Goal: Task Accomplishment & Management: Manage account settings

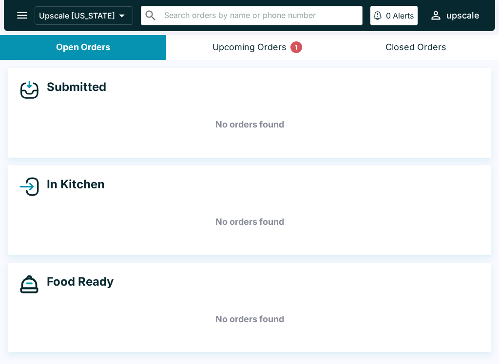
click at [253, 53] on button "Upcoming Orders 1" at bounding box center [249, 47] width 166 height 25
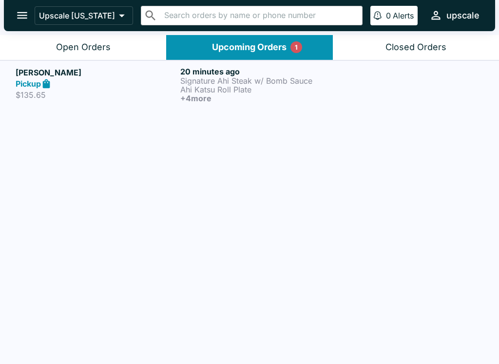
click at [85, 46] on div "Open Orders" at bounding box center [83, 47] width 55 height 11
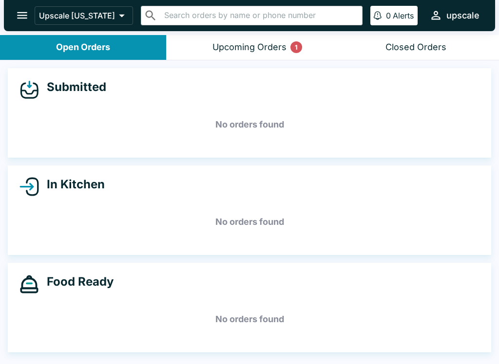
click at [264, 54] on button "Upcoming Orders 1" at bounding box center [249, 47] width 166 height 25
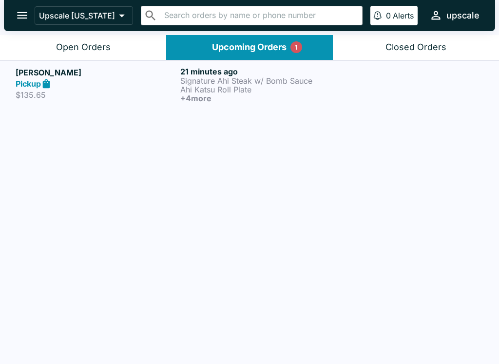
click at [165, 78] on div "Pickup" at bounding box center [96, 83] width 161 height 11
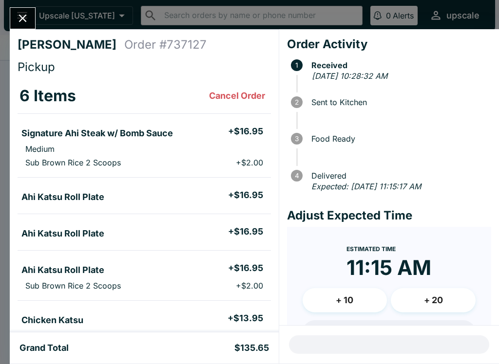
click at [6, 31] on div "[PERSON_NAME] Order # 737127 Pickup 6 Items Cancel Order Signature Ahi Steak w/…" at bounding box center [249, 182] width 499 height 364
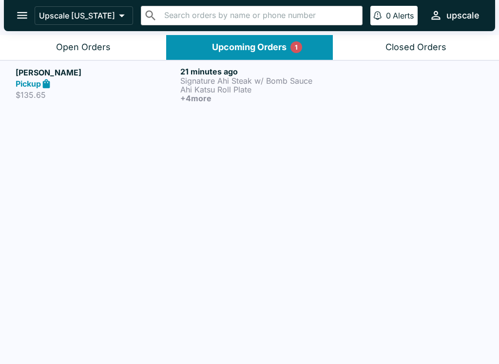
click at [236, 81] on p "Signature Ahi Steak w/ Bomb Sauce" at bounding box center [260, 80] width 161 height 9
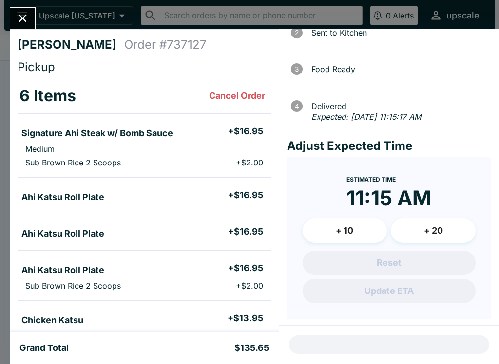
click at [22, 8] on button "Close" at bounding box center [22, 18] width 25 height 21
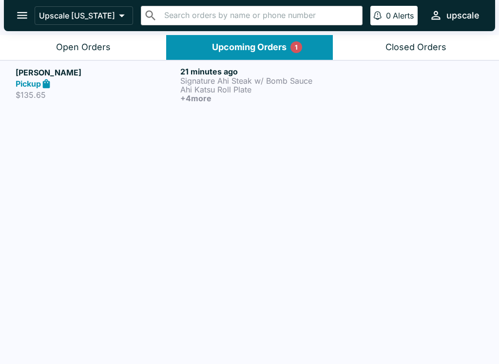
click at [94, 53] on button "Open Orders" at bounding box center [83, 47] width 166 height 25
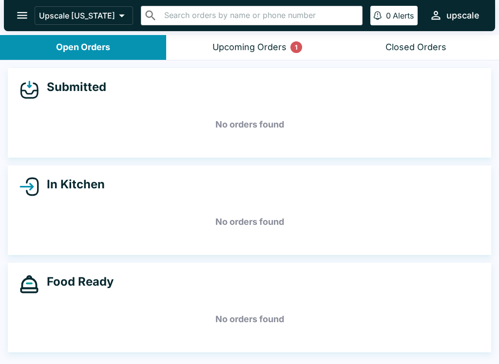
click at [251, 36] on button "Upcoming Orders 1" at bounding box center [249, 47] width 166 height 25
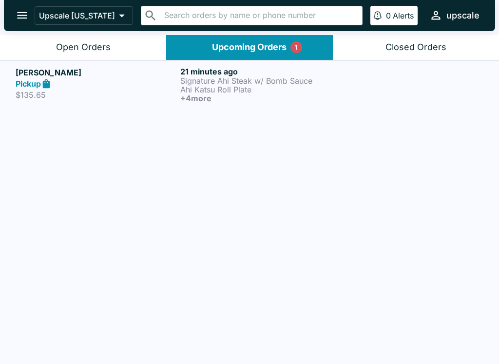
click at [257, 83] on p "Signature Ahi Steak w/ Bomb Sauce" at bounding box center [260, 80] width 161 height 9
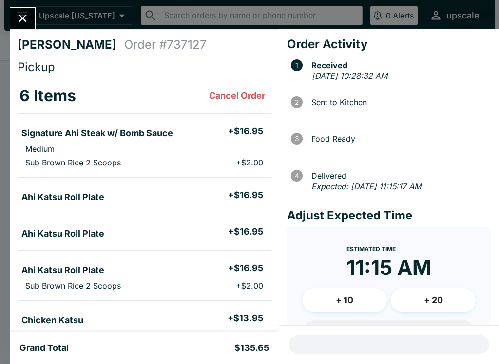
click at [323, 100] on span "Sent to Kitchen" at bounding box center [398, 102] width 185 height 9
click at [318, 101] on span "Sent to Kitchen" at bounding box center [398, 102] width 185 height 9
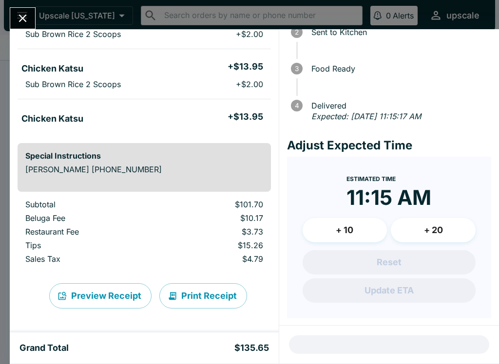
scroll to position [70, 0]
click at [19, 9] on button "Close" at bounding box center [22, 18] width 25 height 21
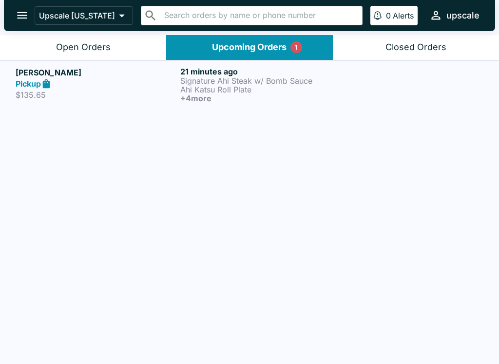
click at [110, 46] on div "Open Orders" at bounding box center [83, 47] width 55 height 11
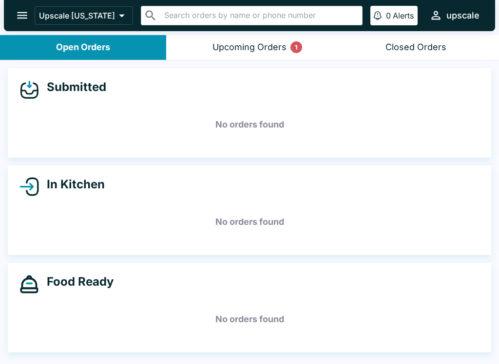
click at [234, 38] on button "Upcoming Orders 1" at bounding box center [249, 47] width 166 height 25
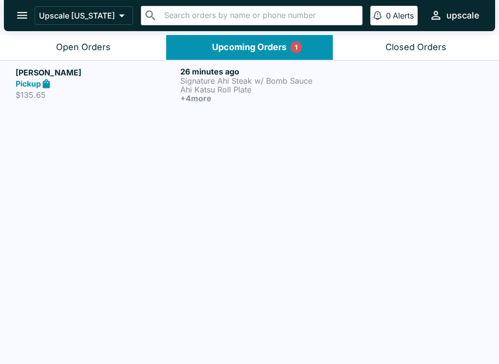
click at [194, 78] on p "Signature Ahi Steak w/ Bomb Sauce" at bounding box center [260, 80] width 161 height 9
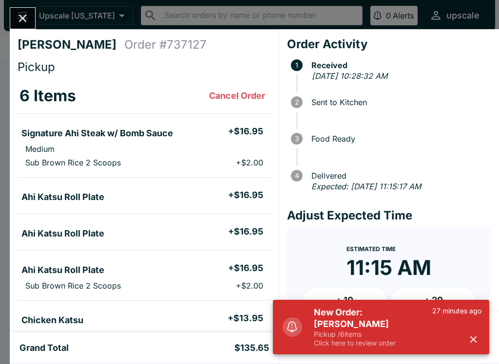
click at [475, 338] on icon "button" at bounding box center [473, 339] width 6 height 6
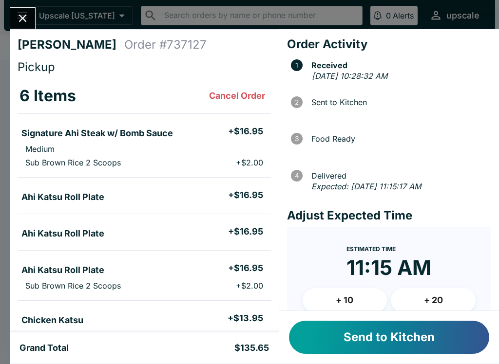
click at [390, 336] on button "Send to Kitchen" at bounding box center [389, 337] width 200 height 33
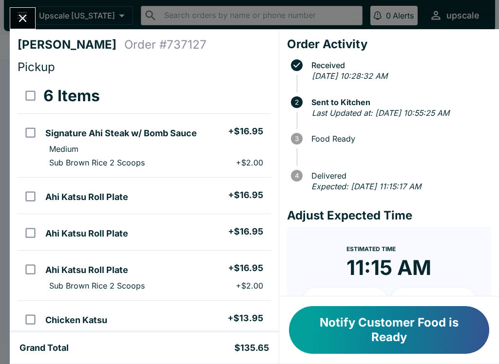
click at [454, 314] on button "Notify Customer Food is Ready" at bounding box center [389, 330] width 200 height 48
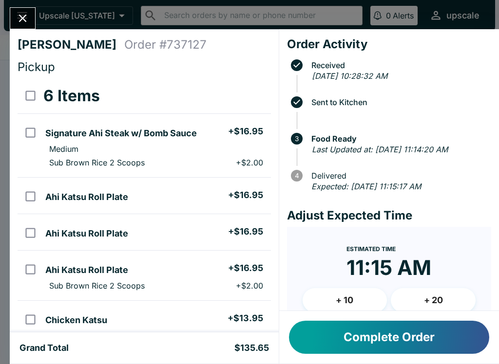
click at [28, 21] on icon "Close" at bounding box center [22, 18] width 13 height 13
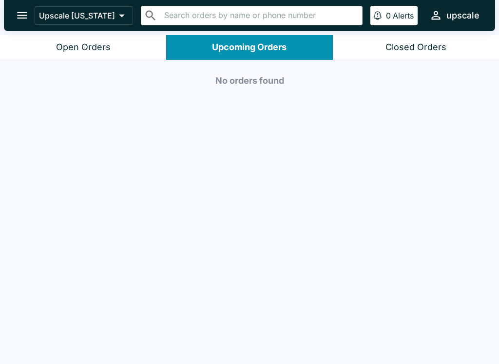
click at [56, 52] on div "Open Orders" at bounding box center [83, 47] width 55 height 11
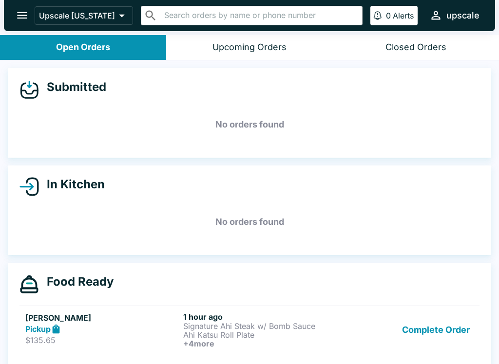
click at [24, 20] on icon "open drawer" at bounding box center [22, 15] width 13 height 13
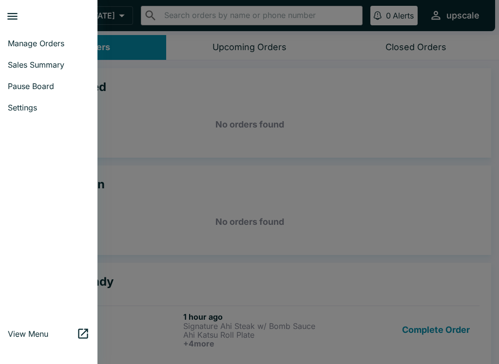
click at [42, 89] on span "Pause Board" at bounding box center [49, 86] width 82 height 10
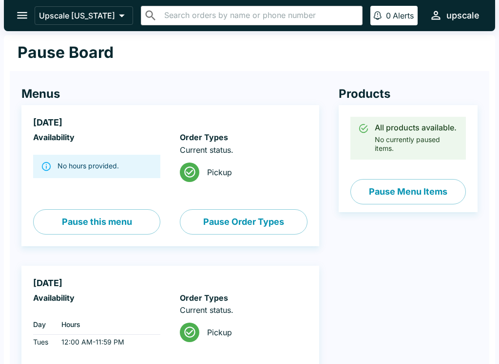
click at [218, 16] on input "text" at bounding box center [259, 16] width 197 height 14
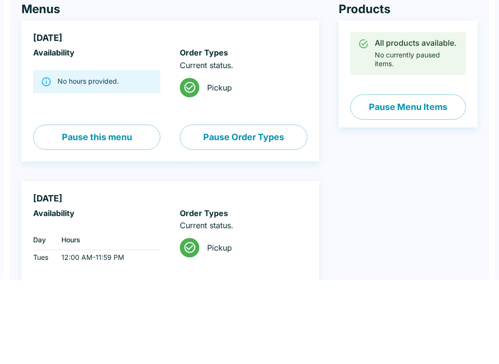
scroll to position [85, 0]
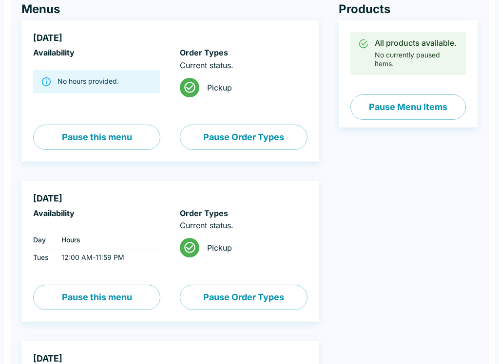
click at [413, 107] on button "Pause Menu Items" at bounding box center [407, 106] width 115 height 25
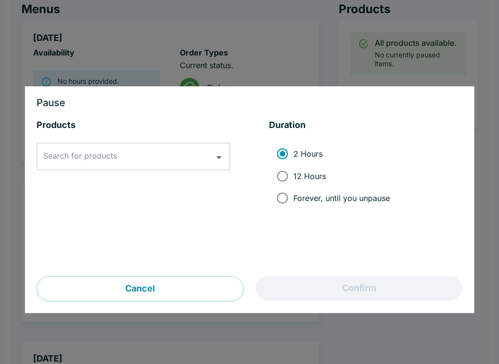
click at [124, 155] on input "Search for products" at bounding box center [126, 157] width 170 height 19
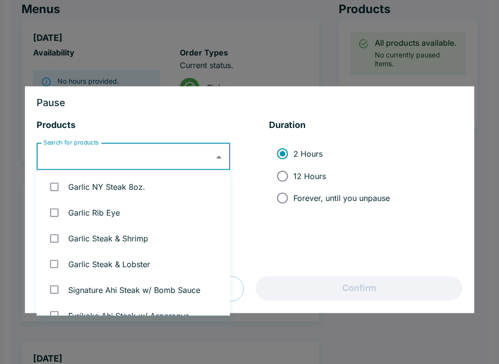
scroll to position [84, 0]
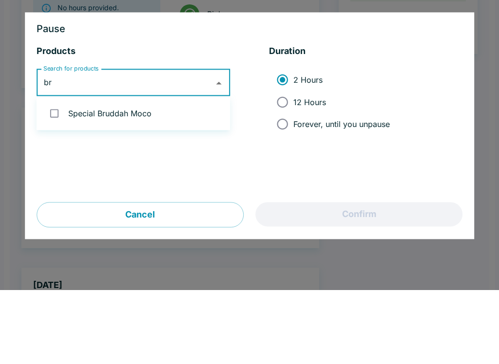
type input "b"
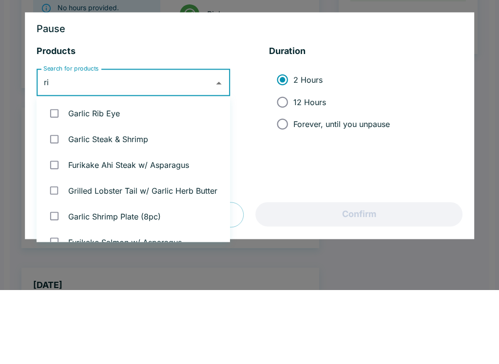
type input "r"
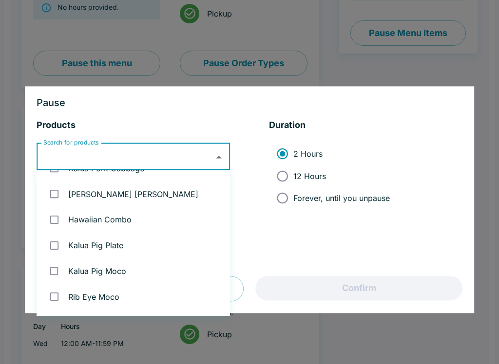
scroll to position [2281, 0]
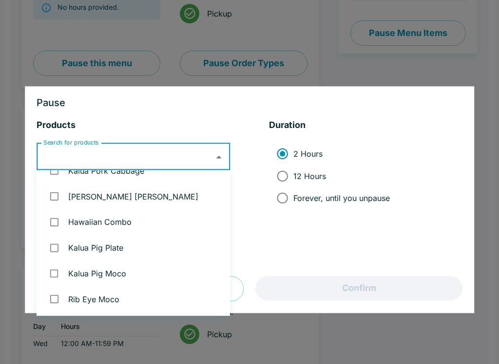
click at [452, 57] on div at bounding box center [249, 182] width 499 height 364
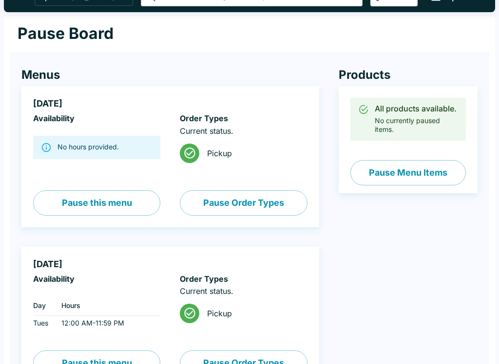
scroll to position [0, 0]
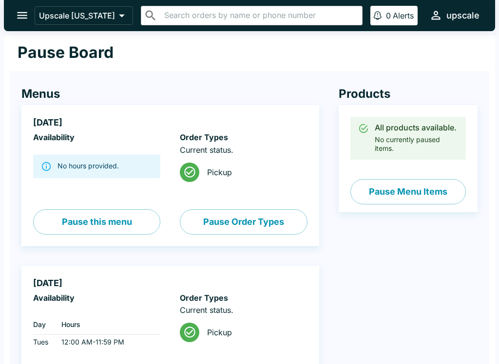
click at [20, 19] on icon "open drawer" at bounding box center [22, 15] width 13 height 13
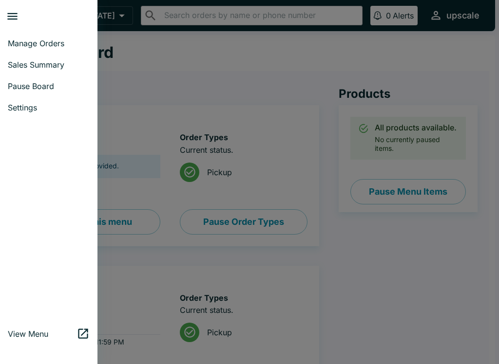
click at [16, 40] on span "Manage Orders" at bounding box center [49, 43] width 82 height 10
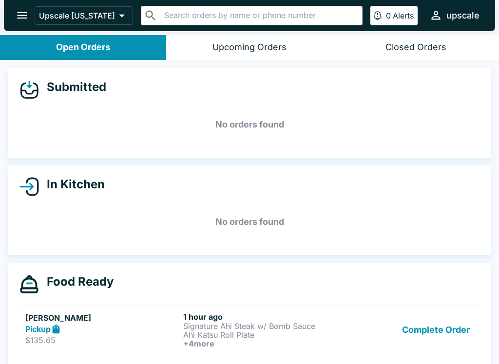
click at [445, 324] on button "Complete Order" at bounding box center [435, 330] width 75 height 36
